Goal: Obtain resource: Download file/media

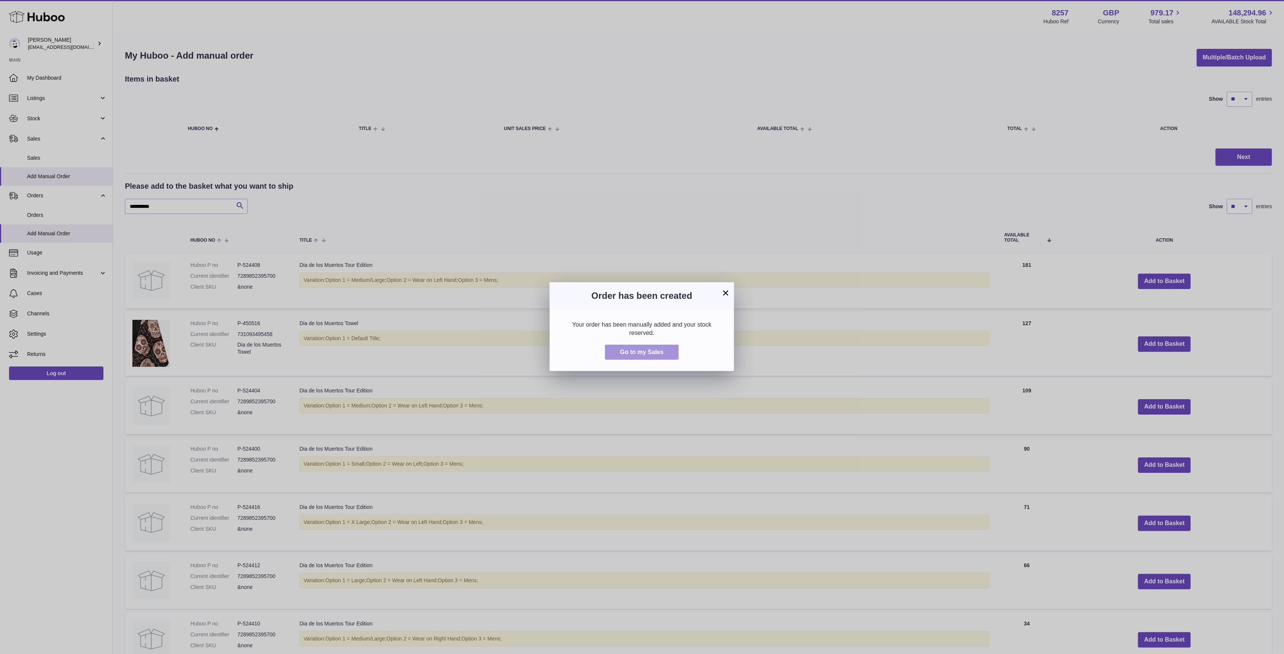
click at [626, 348] on button "Go to my Sales" at bounding box center [642, 352] width 74 height 15
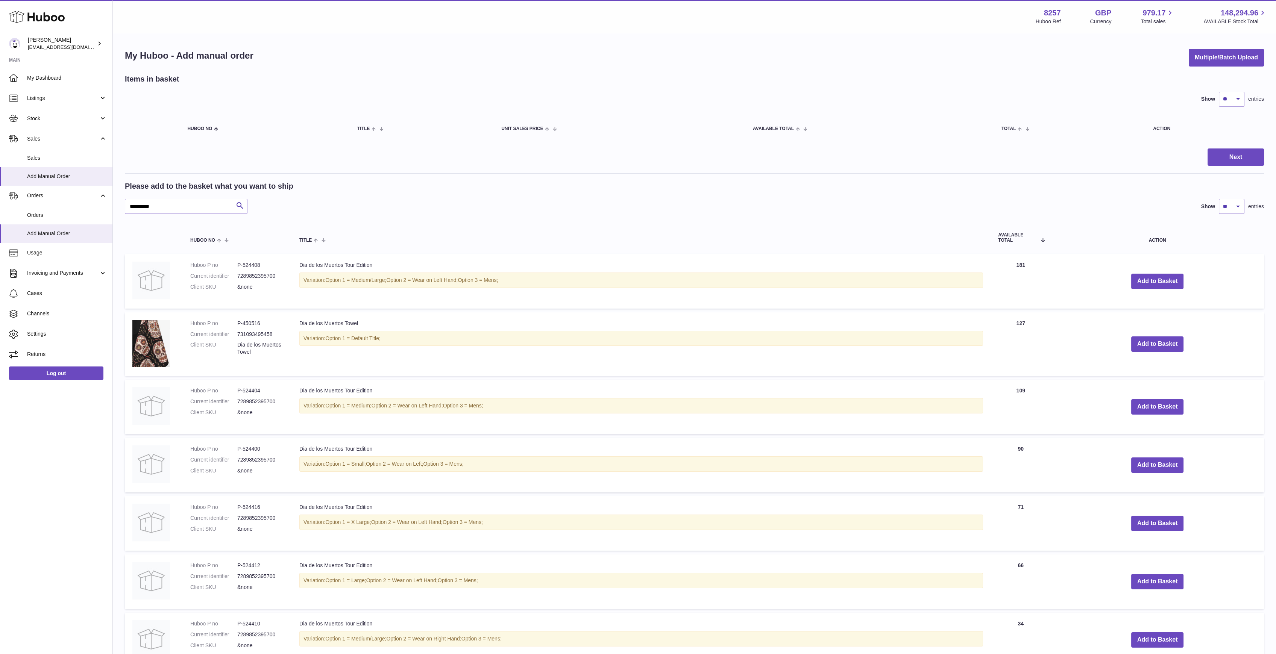
click at [76, 109] on div at bounding box center [638, 327] width 1276 height 654
click at [65, 112] on link "Stock" at bounding box center [56, 118] width 112 height 20
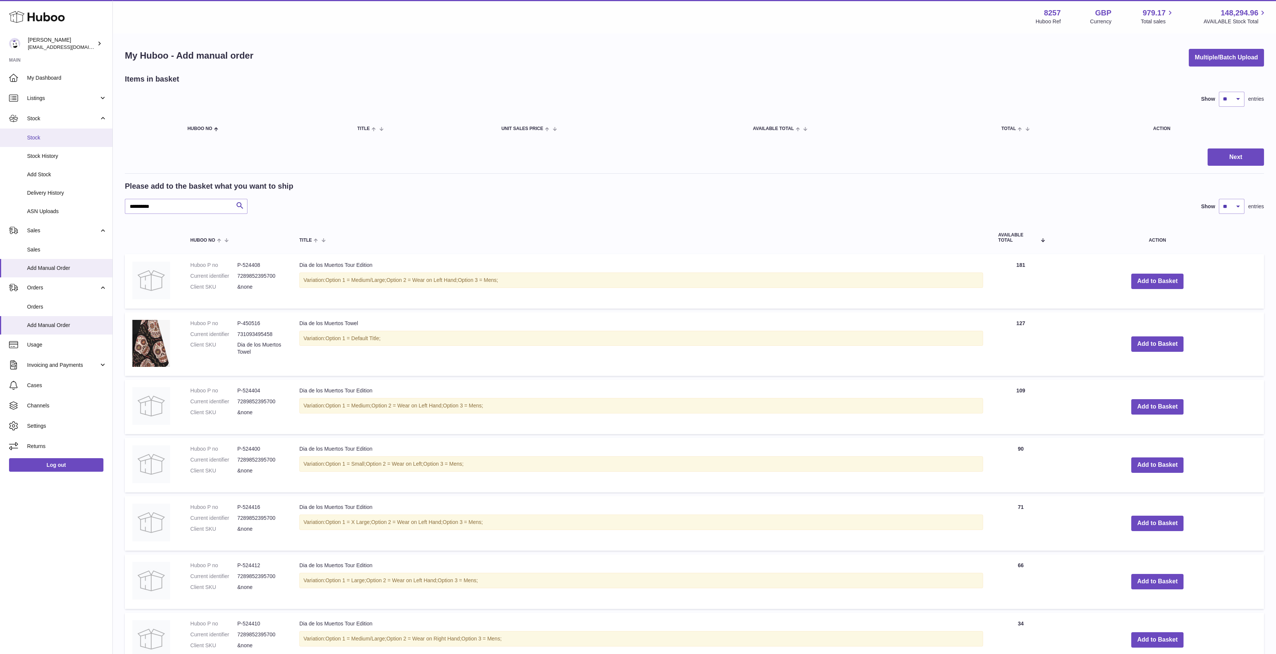
click at [49, 136] on span "Stock" at bounding box center [67, 137] width 80 height 7
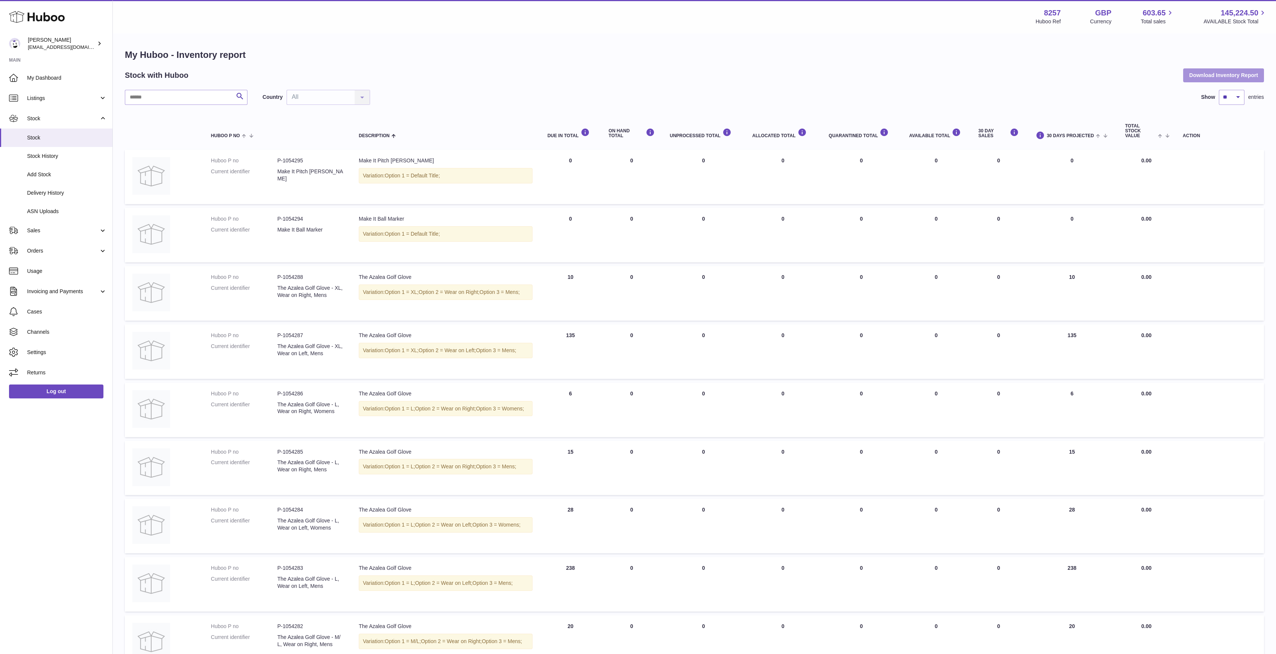
click at [1207, 76] on button "Download Inventory Report" at bounding box center [1223, 75] width 81 height 14
click at [492, 61] on h1 "My Huboo - Inventory report" at bounding box center [694, 55] width 1139 height 12
drag, startPoint x: 603, startPoint y: 524, endPoint x: 649, endPoint y: 657, distance: 141.5
